Goal: Entertainment & Leisure: Browse casually

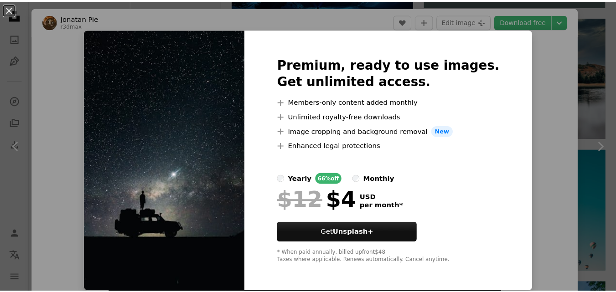
scroll to position [13, 0]
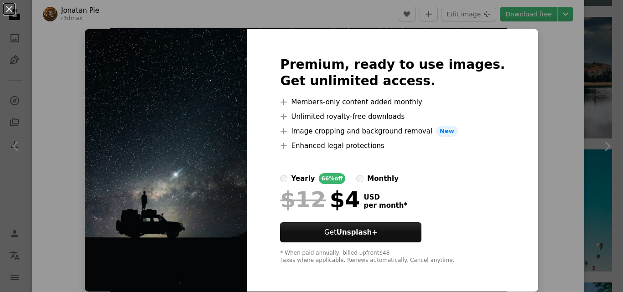
click at [443, 134] on span "New" at bounding box center [447, 131] width 22 height 11
click at [449, 136] on span "New" at bounding box center [447, 131] width 22 height 11
click at [13, 5] on button "An X shape" at bounding box center [9, 9] width 11 height 11
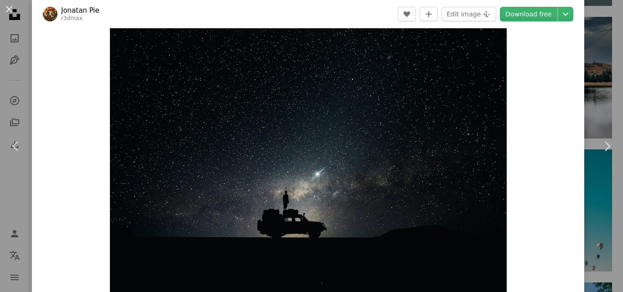
click at [13, 5] on button "An X shape" at bounding box center [9, 9] width 11 height 11
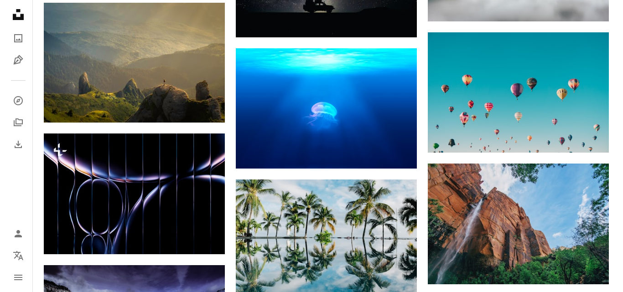
scroll to position [503, 0]
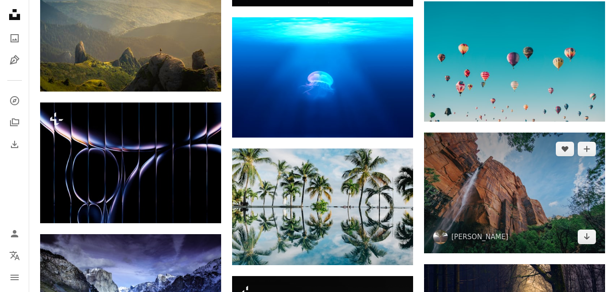
click at [546, 192] on img at bounding box center [514, 193] width 181 height 120
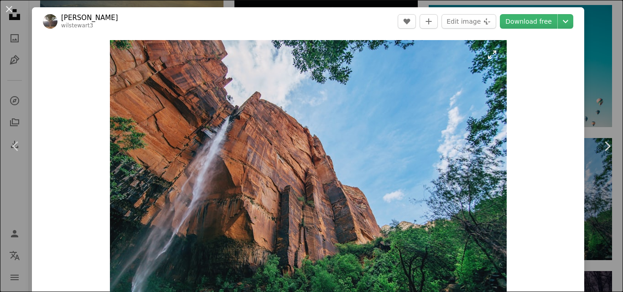
click at [236, 285] on img "Zoom in on this image" at bounding box center [308, 172] width 397 height 265
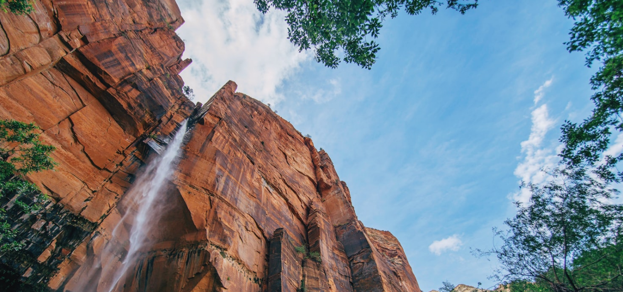
click at [236, 285] on img "Zoom out on this image" at bounding box center [312, 208] width 624 height 416
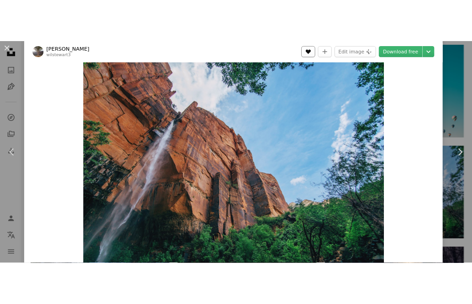
scroll to position [424, 0]
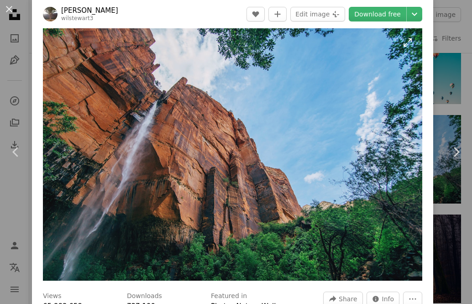
click at [343, 49] on img "Zoom in on this image" at bounding box center [232, 154] width 379 height 253
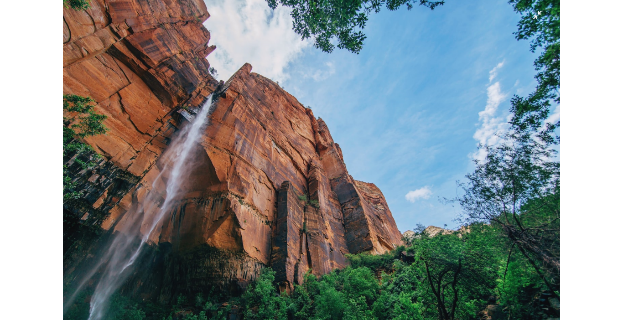
scroll to position [503, 0]
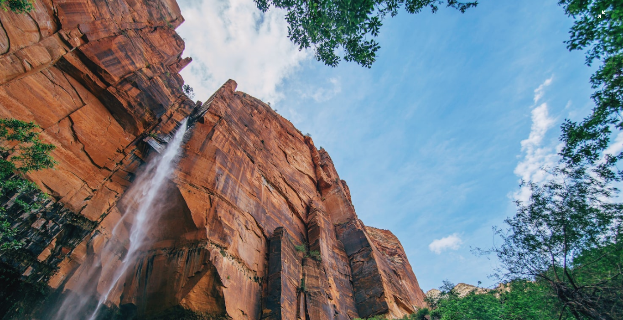
click at [413, 124] on img "Zoom out on this image" at bounding box center [312, 206] width 624 height 416
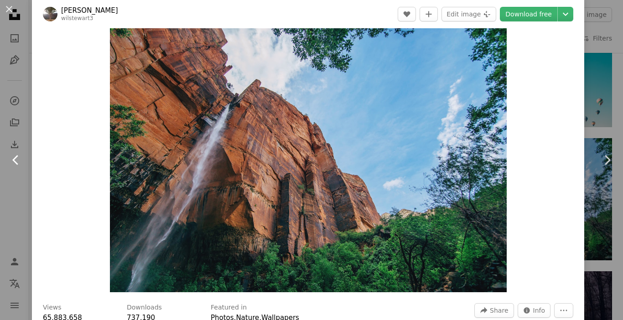
click at [15, 158] on icon at bounding box center [15, 160] width 6 height 10
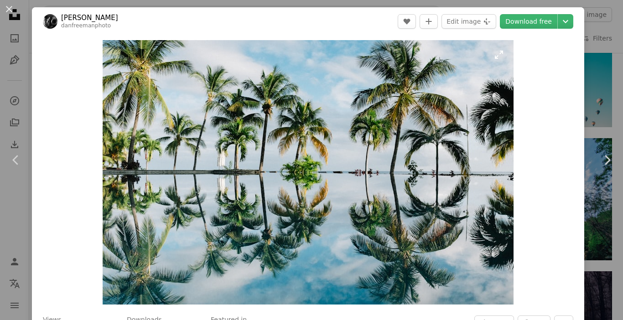
click at [298, 197] on img "Zoom in on this image" at bounding box center [308, 172] width 411 height 265
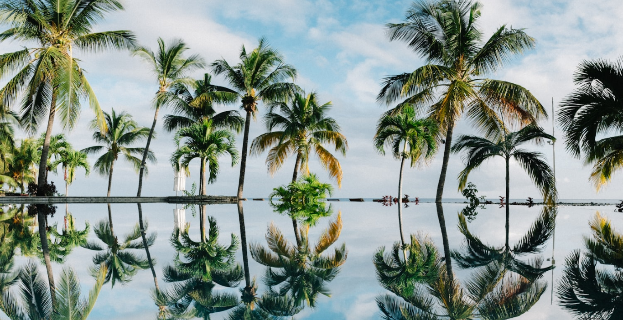
scroll to position [36, 0]
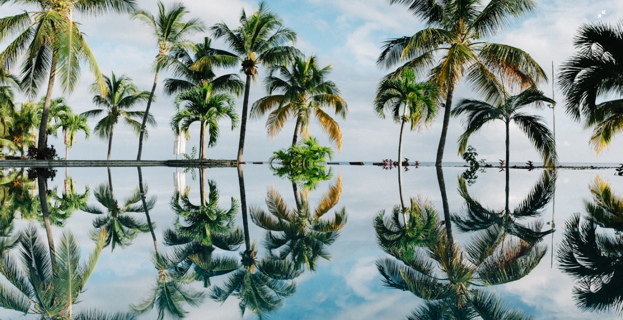
click at [298, 197] on img "Zoom out on this image" at bounding box center [312, 163] width 624 height 401
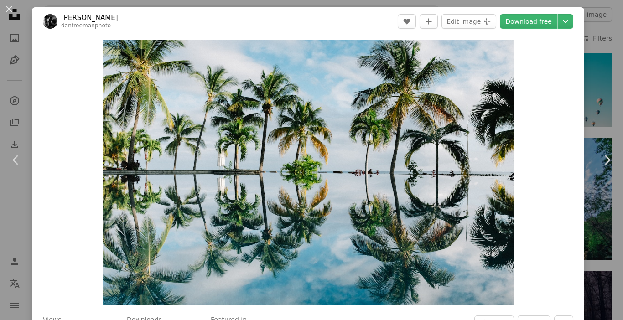
click at [298, 197] on img "Zoom in on this image" at bounding box center [308, 172] width 411 height 265
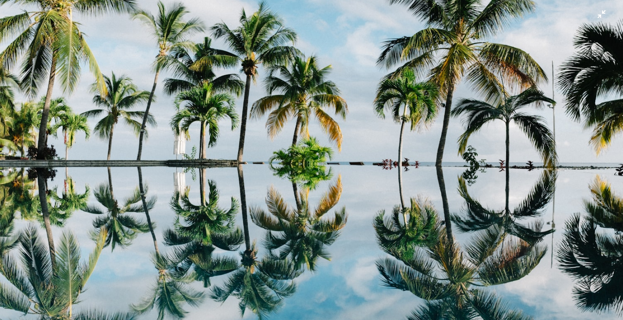
click at [298, 198] on img "Zoom out on this image" at bounding box center [312, 163] width 624 height 401
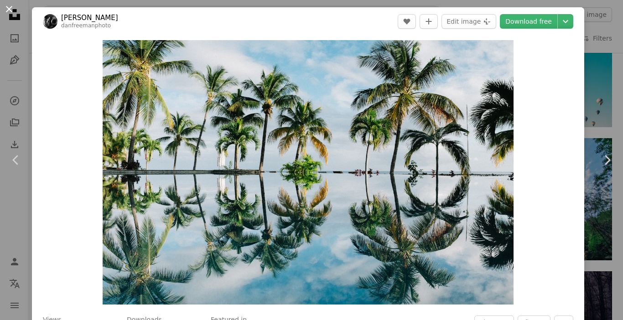
click at [5, 4] on button "An X shape" at bounding box center [9, 9] width 11 height 11
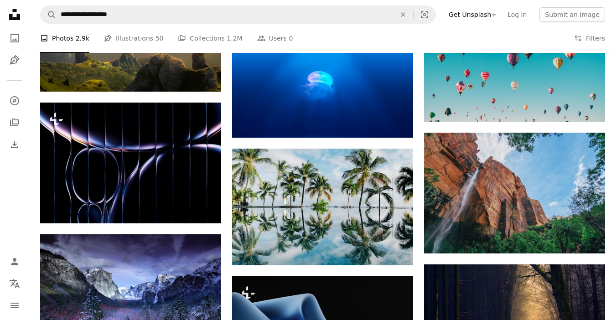
click at [5, 4] on nav "Unsplash logo Unsplash Home A photo Pen Tool A compass A stack of folders Downl…" at bounding box center [14, 160] width 29 height 320
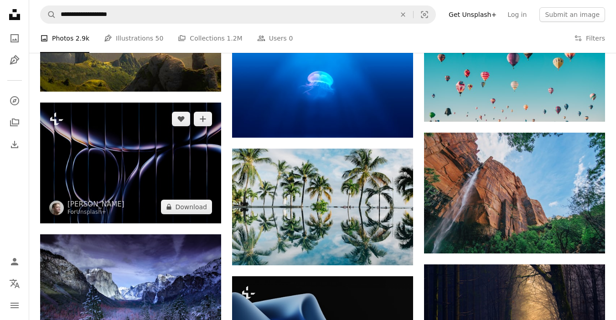
click at [83, 168] on img at bounding box center [130, 163] width 181 height 120
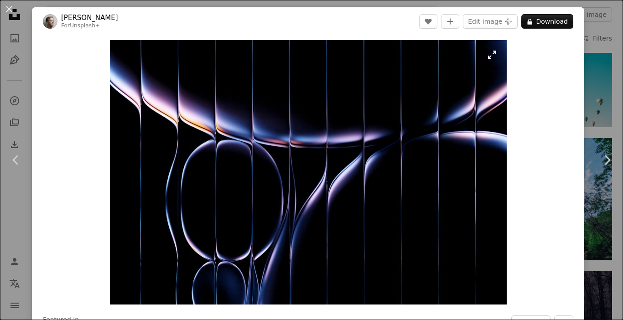
click at [205, 183] on img "Zoom in on this image" at bounding box center [308, 172] width 397 height 265
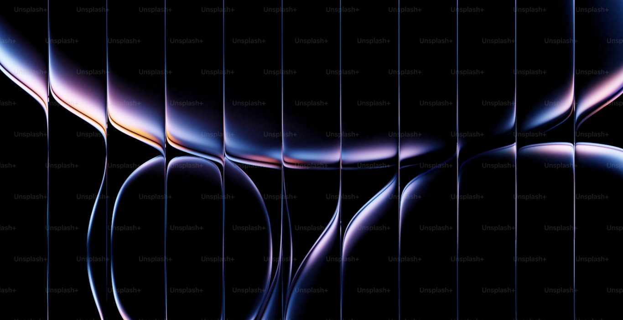
scroll to position [43, 0]
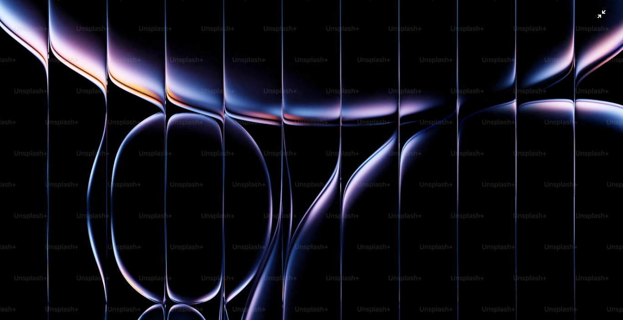
click at [205, 183] on img "Zoom out on this image" at bounding box center [312, 164] width 624 height 416
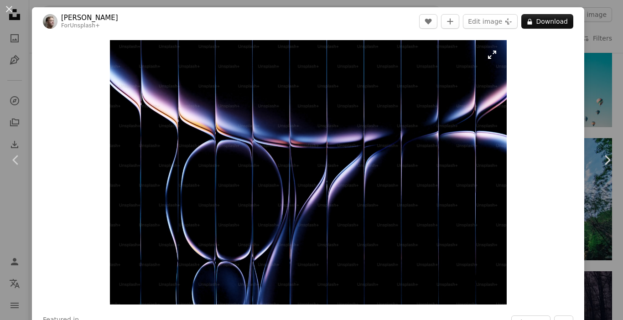
click at [205, 183] on img "Zoom in on this image" at bounding box center [308, 172] width 397 height 265
